Goal: Task Accomplishment & Management: Use online tool/utility

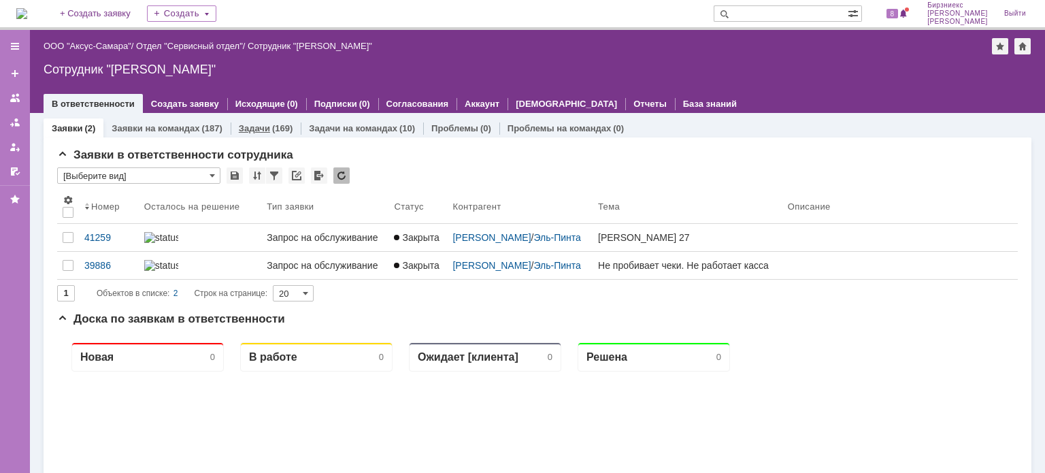
click at [273, 127] on div "(169)" at bounding box center [282, 128] width 20 height 10
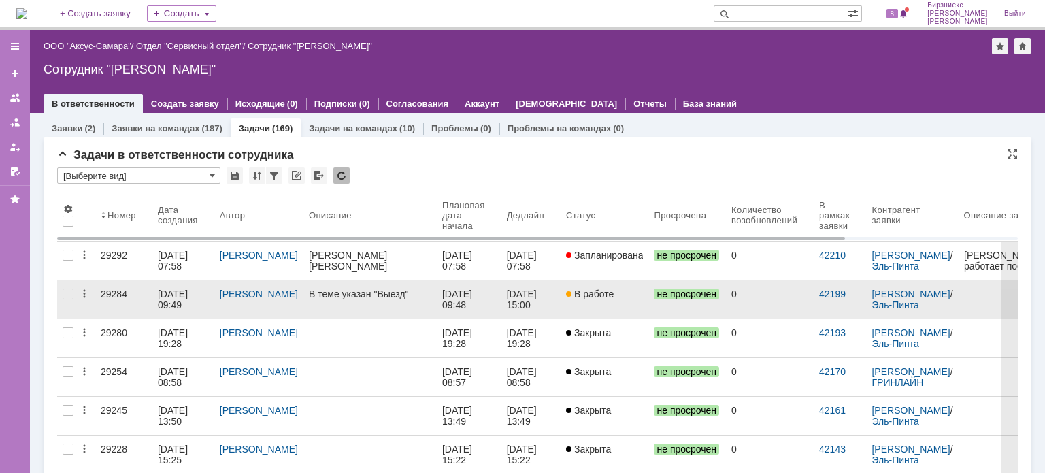
click at [310, 284] on link at bounding box center [369, 299] width 133 height 38
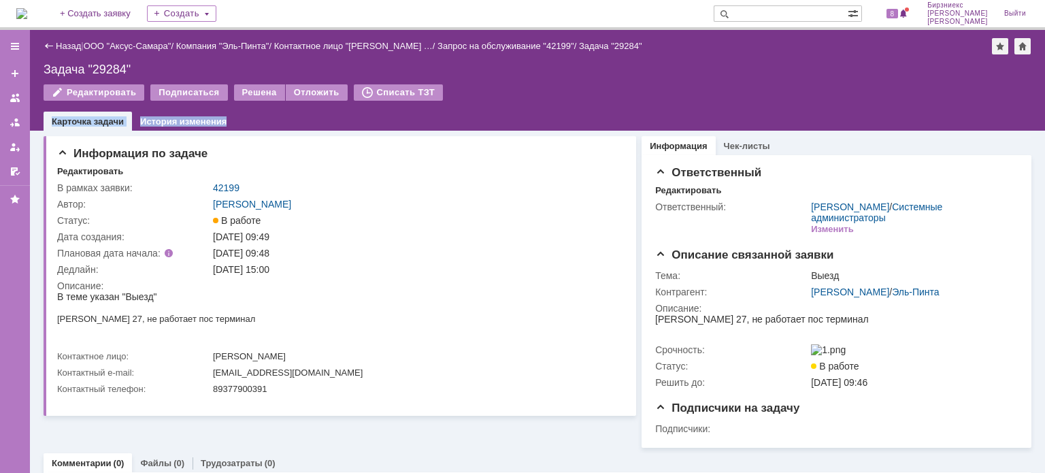
drag, startPoint x: 245, startPoint y: 96, endPoint x: 272, endPoint y: 127, distance: 41.5
click at [272, 127] on div "Назад | ООО "Аксус-Самара" / Компания "Эль-Пинта" / Контактное лицо "[PERSON_NA…" at bounding box center [537, 80] width 1015 height 101
click at [244, 89] on div "Решена" at bounding box center [259, 92] width 51 height 16
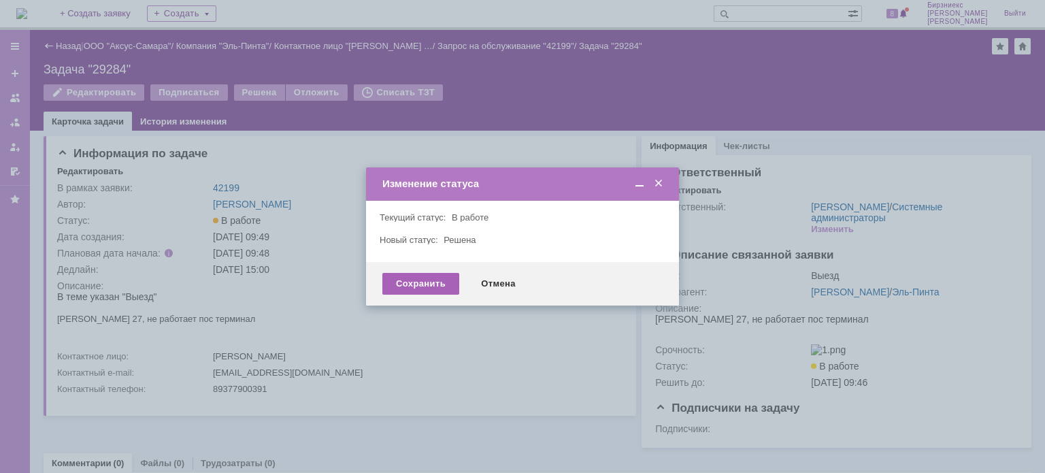
click at [416, 280] on div "Сохранить" at bounding box center [420, 284] width 77 height 22
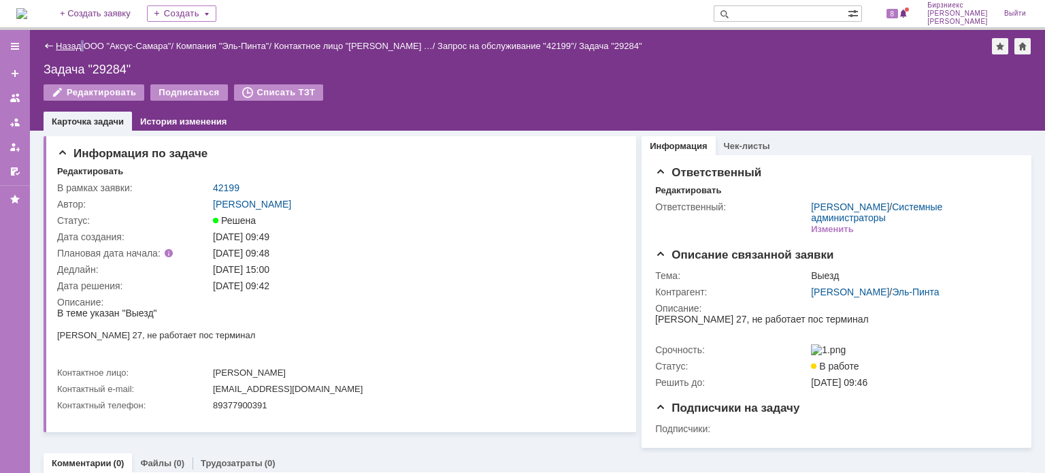
click at [81, 43] on div "Назад | ООО "Аксус-Самара" / Компания "Эль-Пинта" / Контактное лицо "[PERSON_NA…" at bounding box center [538, 46] width 988 height 16
click at [77, 43] on link "Назад" at bounding box center [68, 46] width 25 height 10
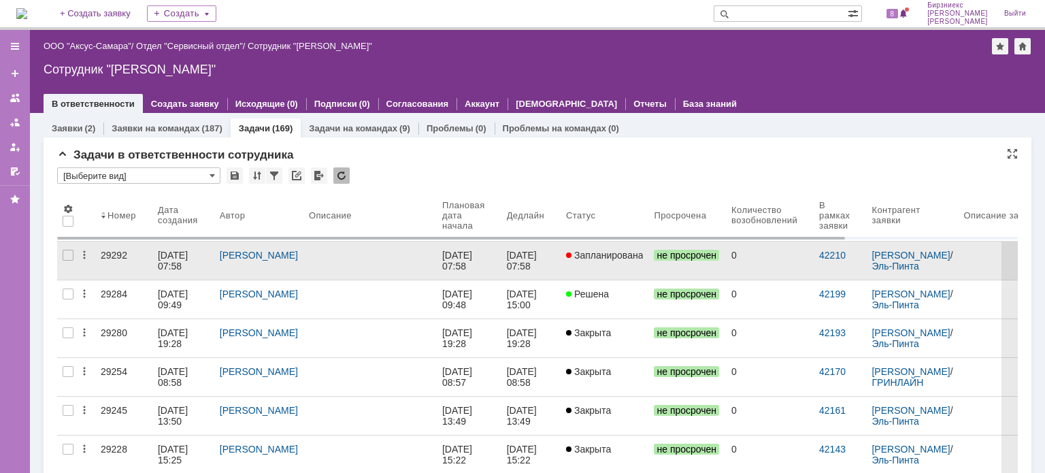
click at [348, 261] on link at bounding box center [369, 261] width 133 height 38
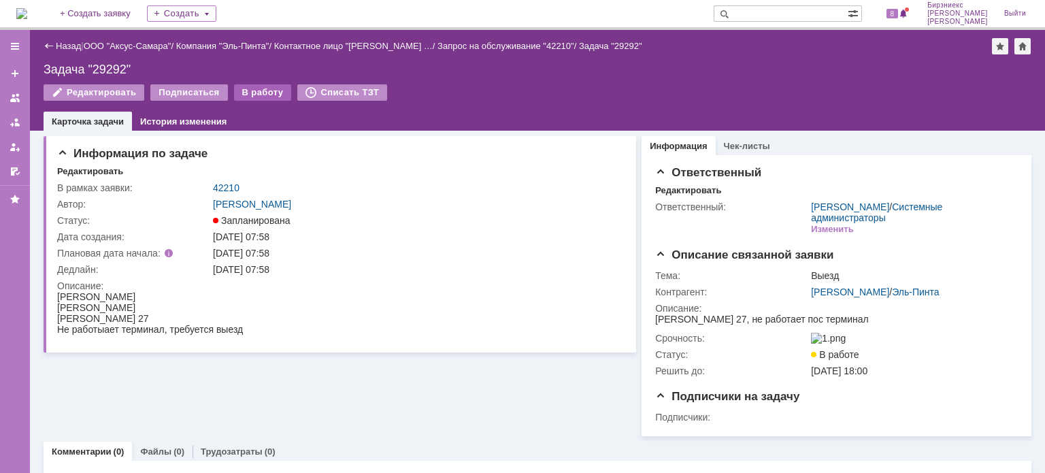
click at [248, 95] on div "В работу" at bounding box center [263, 92] width 58 height 16
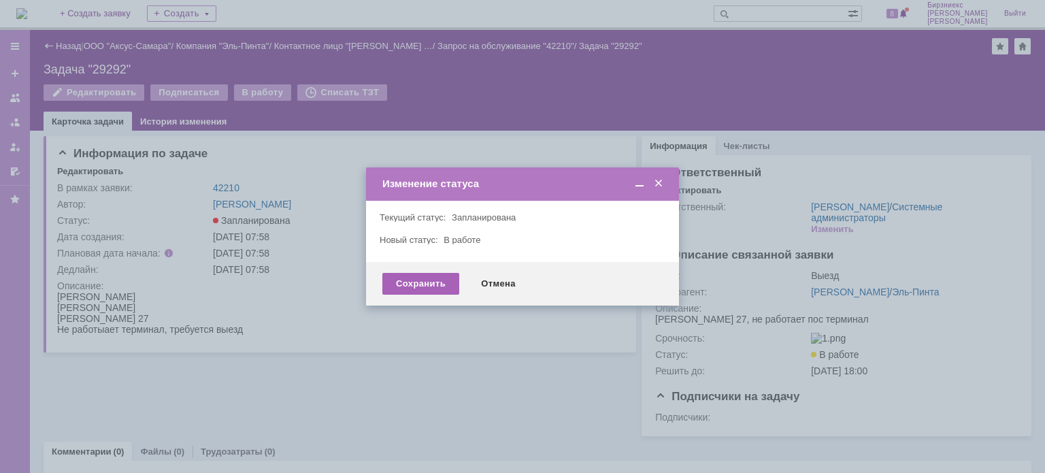
click at [408, 285] on div "Сохранить" at bounding box center [420, 284] width 77 height 22
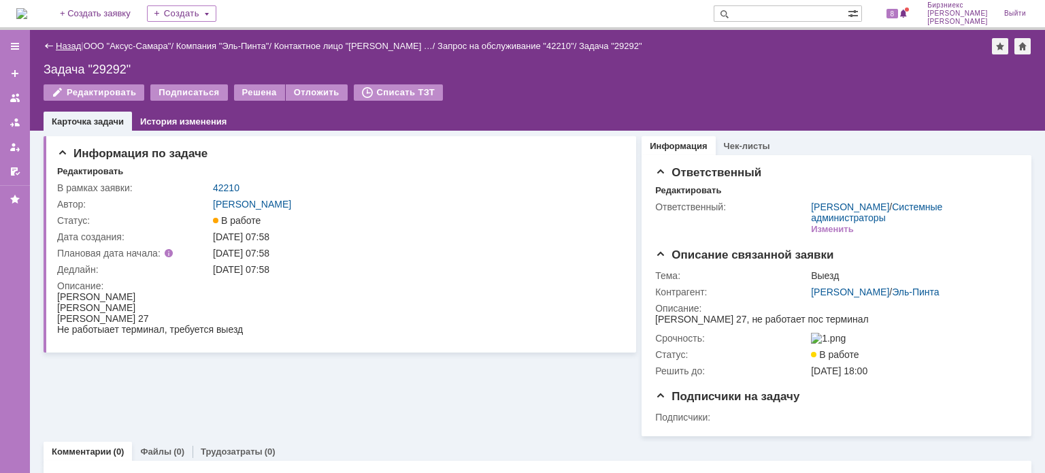
click at [76, 46] on link "Назад" at bounding box center [68, 46] width 25 height 10
